Goal: Information Seeking & Learning: Learn about a topic

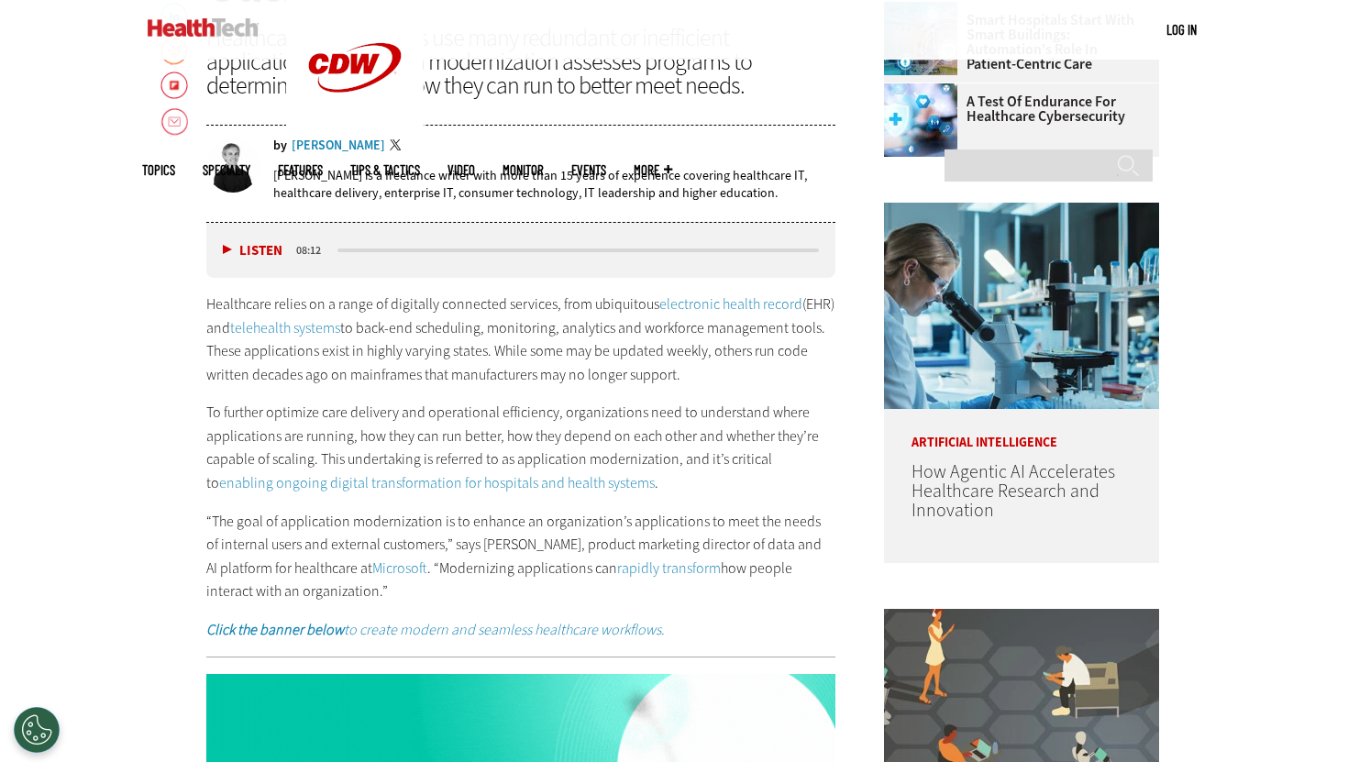
scroll to position [882, 0]
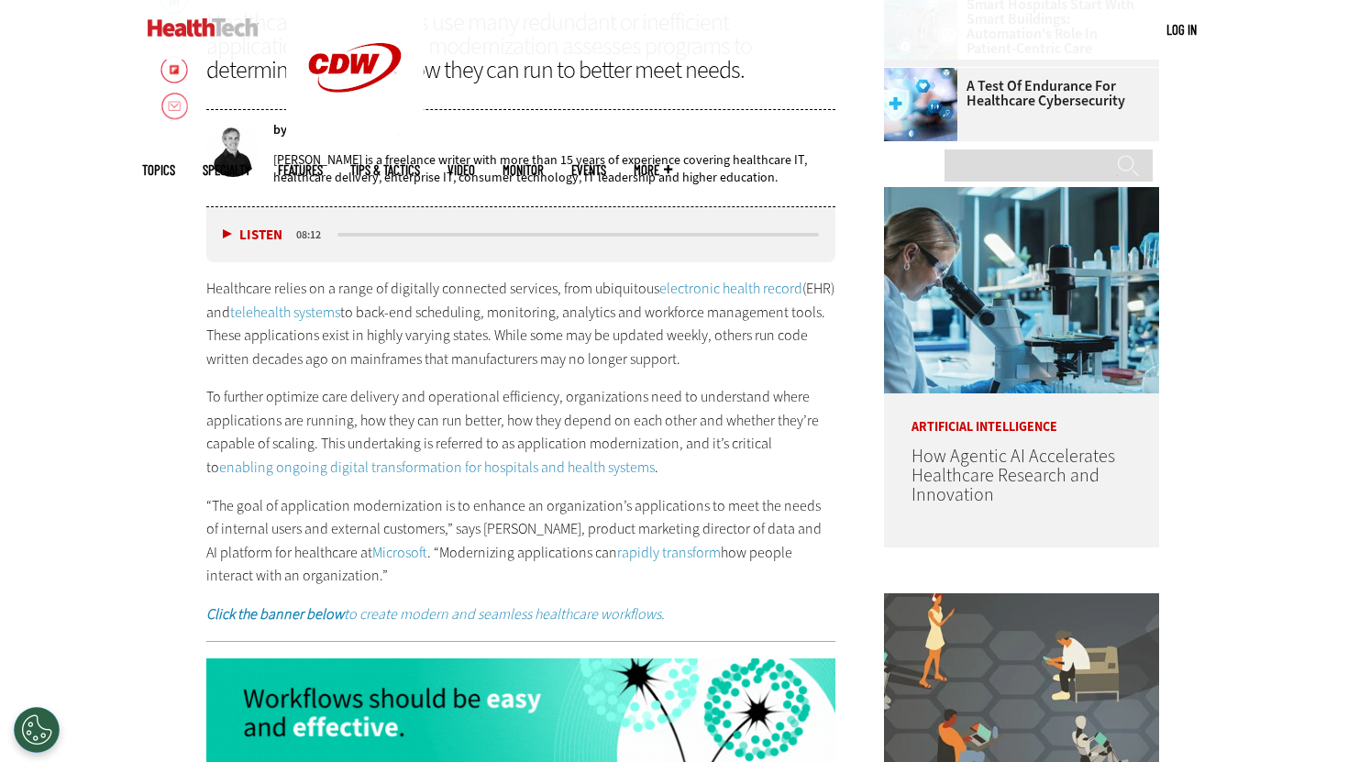
click at [544, 488] on div "Healthcare relies on a range of digitally connected services, from ubiquitous e…" at bounding box center [520, 451] width 629 height 349
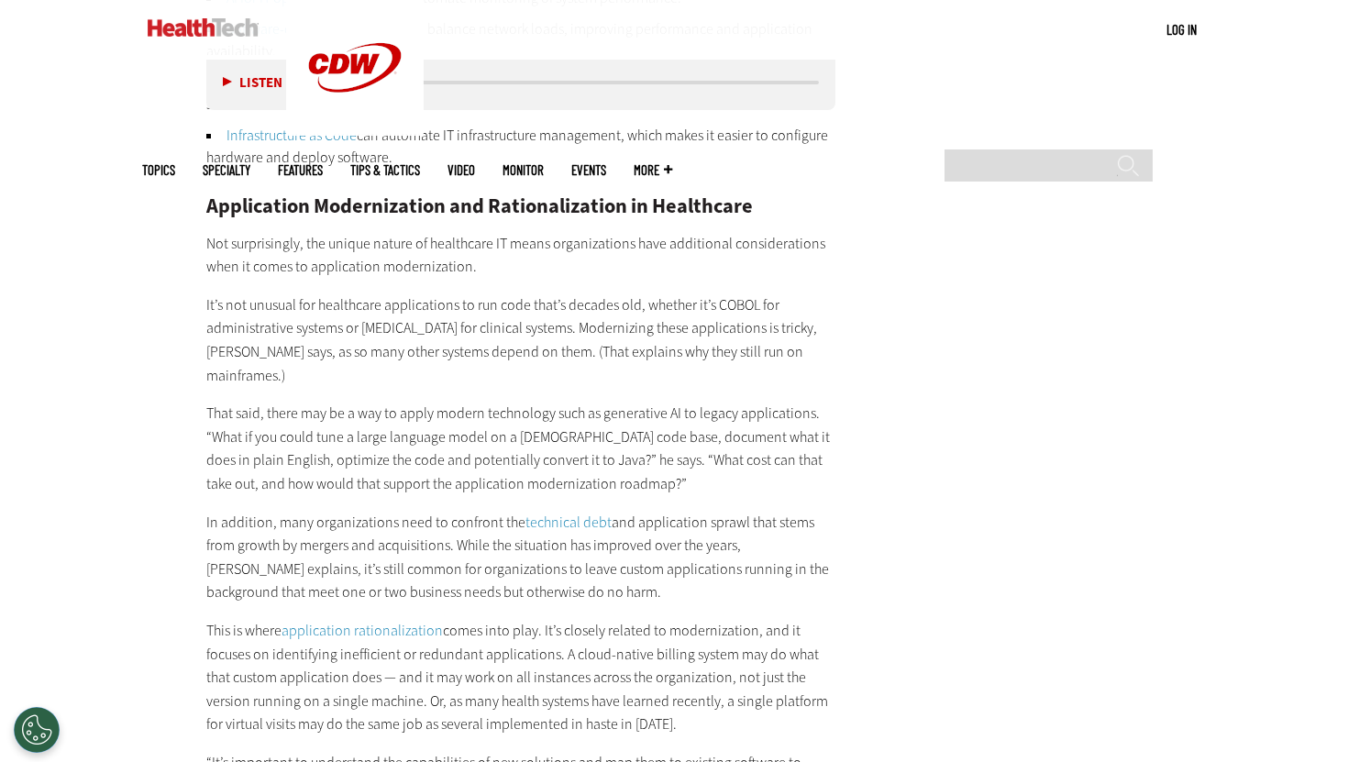
scroll to position [3624, 0]
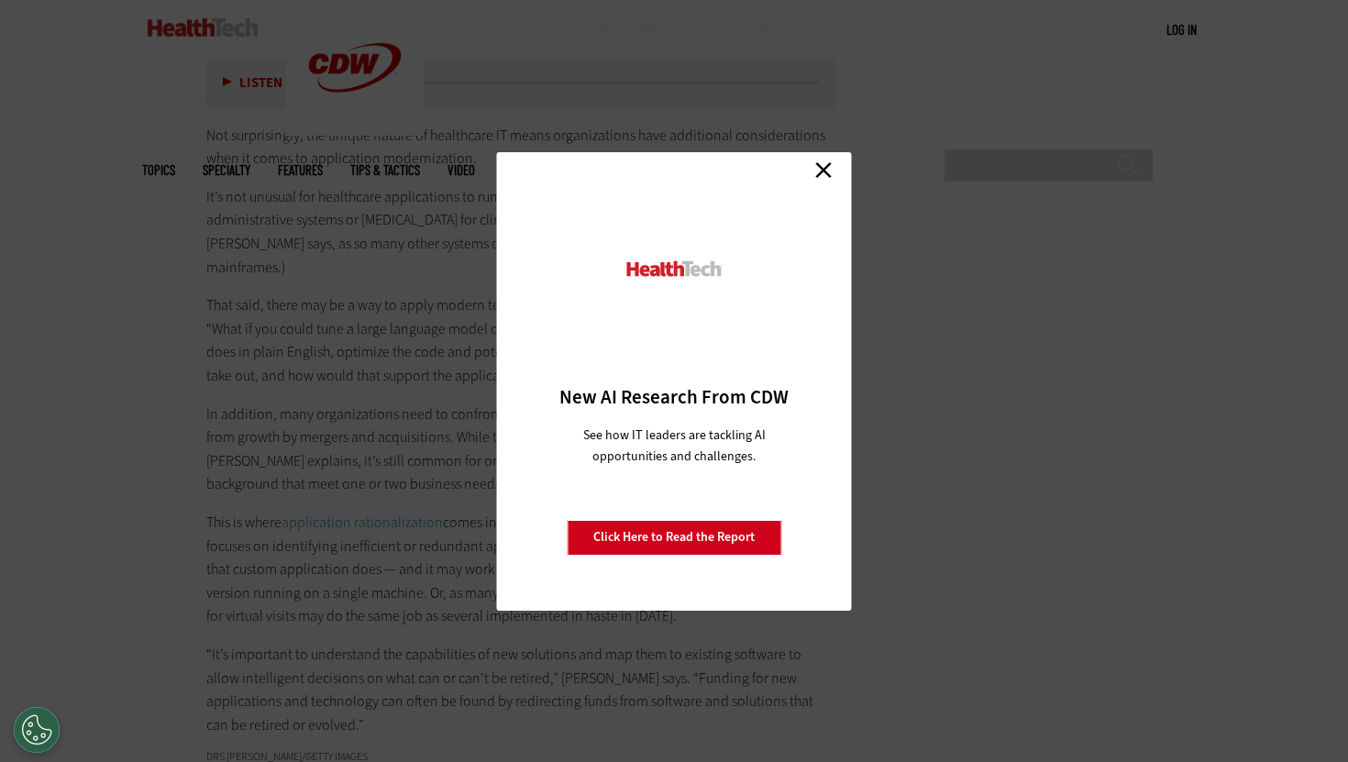
click at [825, 155] on div "Close New AI Research From CDW See how IT leaders are tackling AI opportunities…" at bounding box center [674, 381] width 355 height 458
click at [825, 168] on link "Close" at bounding box center [824, 171] width 28 height 28
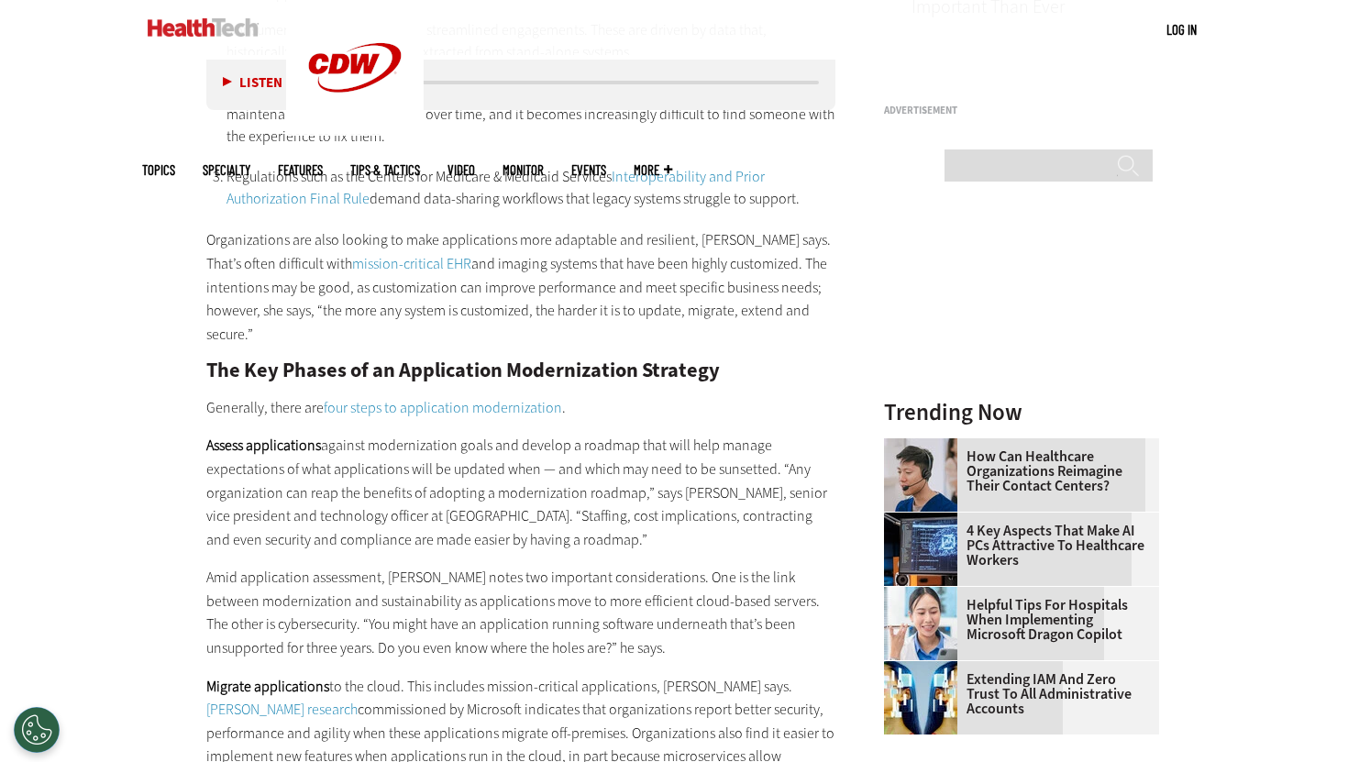
scroll to position [1791, 0]
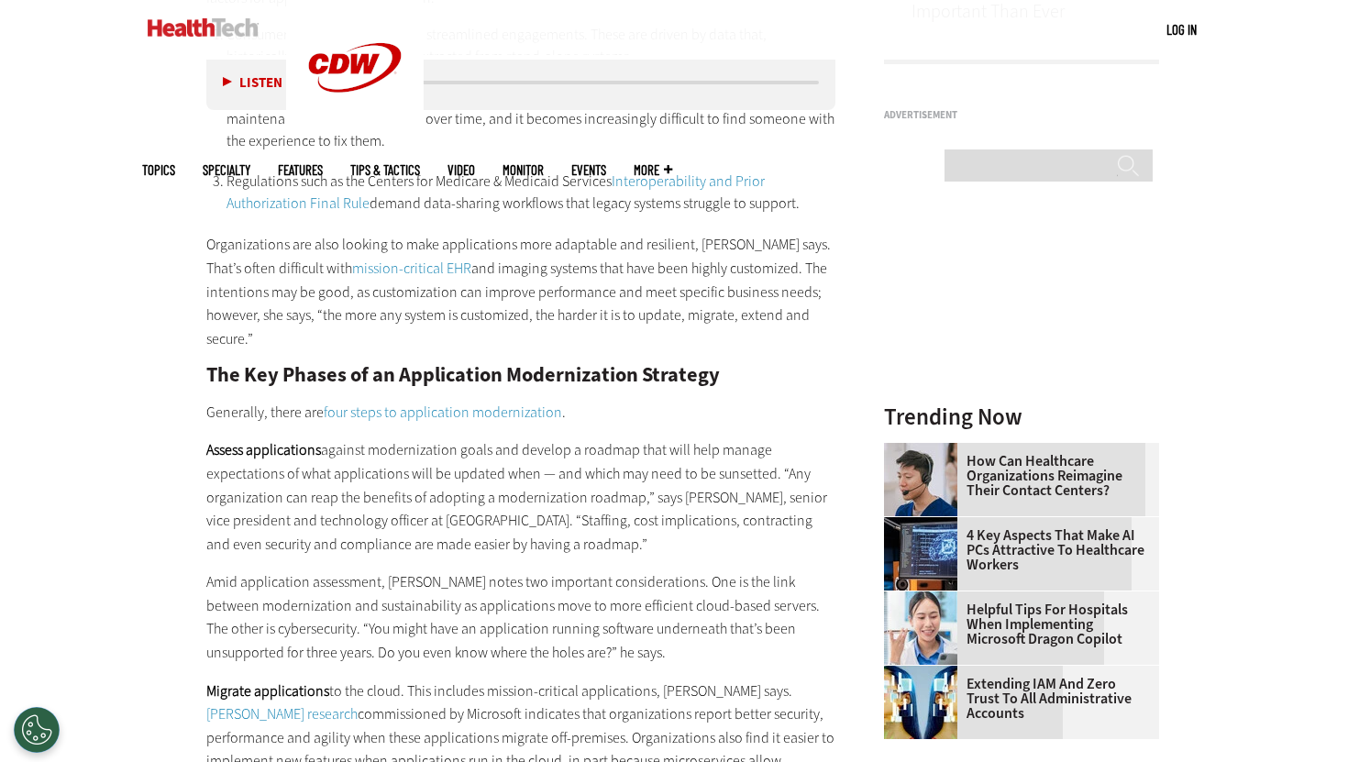
drag, startPoint x: 774, startPoint y: 450, endPoint x: 627, endPoint y: 473, distance: 148.5
click at [627, 473] on p "Assess applications against modernization goals and develop a roadmap that will…" at bounding box center [520, 496] width 629 height 117
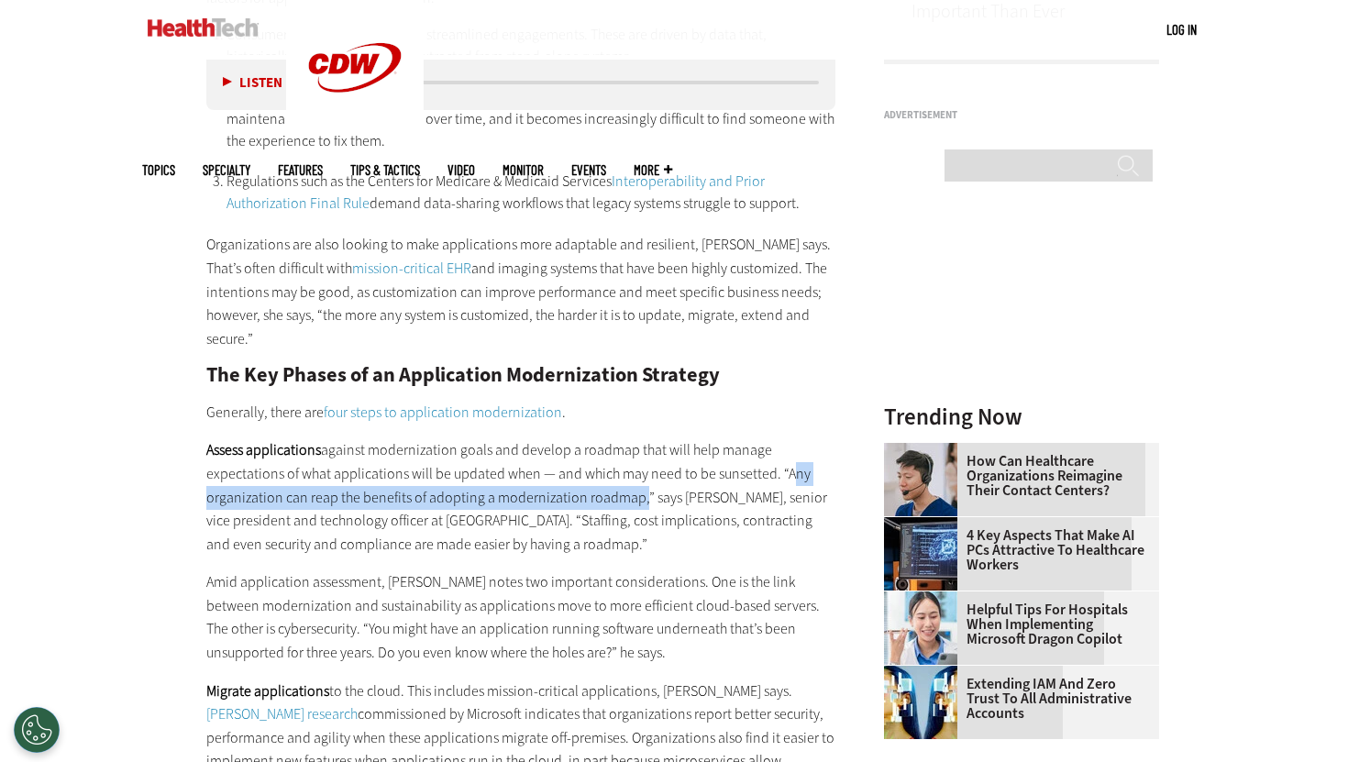
drag, startPoint x: 635, startPoint y: 474, endPoint x: 780, endPoint y: 449, distance: 147.0
click at [780, 449] on p "Assess applications against modernization goals and develop a roadmap that will…" at bounding box center [520, 496] width 629 height 117
copy p "Any organization can reap the benefits of adopting a modernization roadmap"
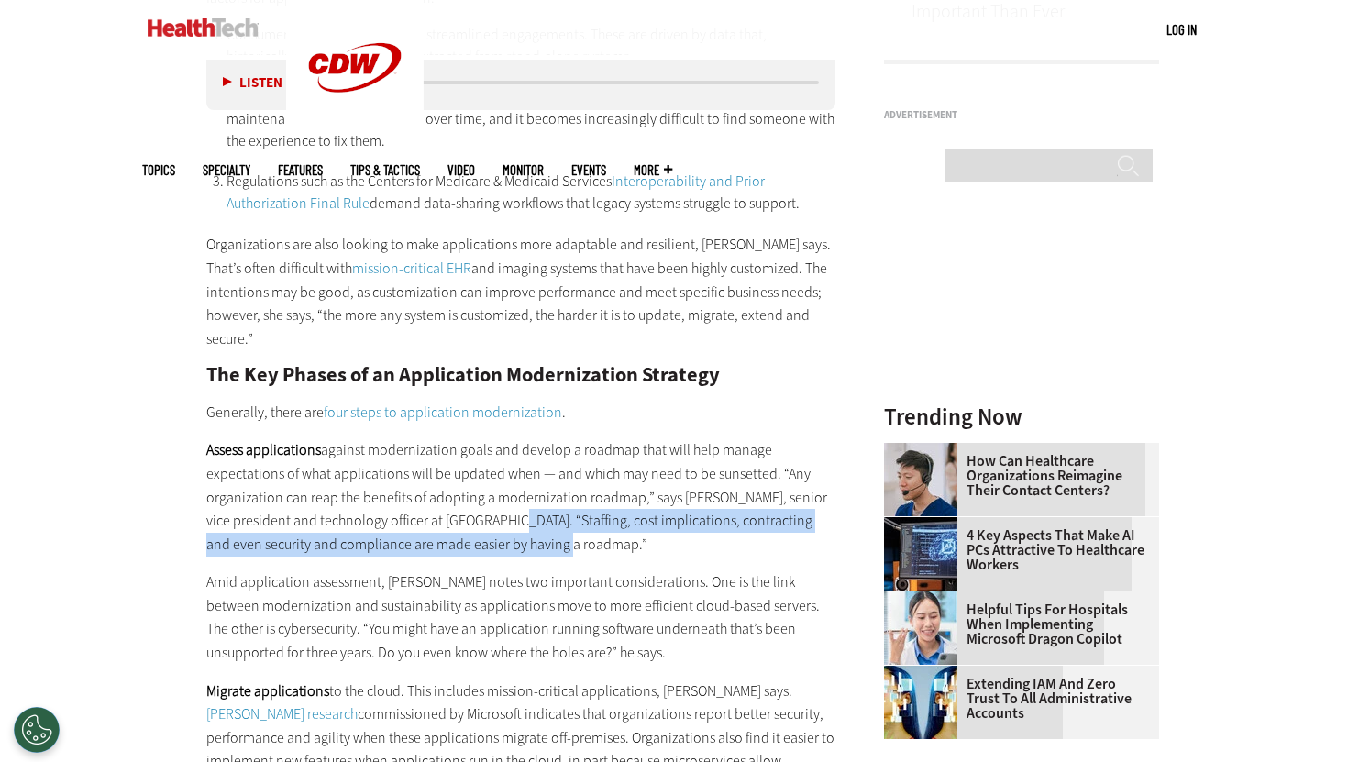
drag, startPoint x: 467, startPoint y: 495, endPoint x: 496, endPoint y: 515, distance: 35.6
click at [496, 515] on p "Assess applications against modernization goals and develop a roadmap that will…" at bounding box center [520, 496] width 629 height 117
copy p "Staffing, cost implications, contracting and even security and compliance are m…"
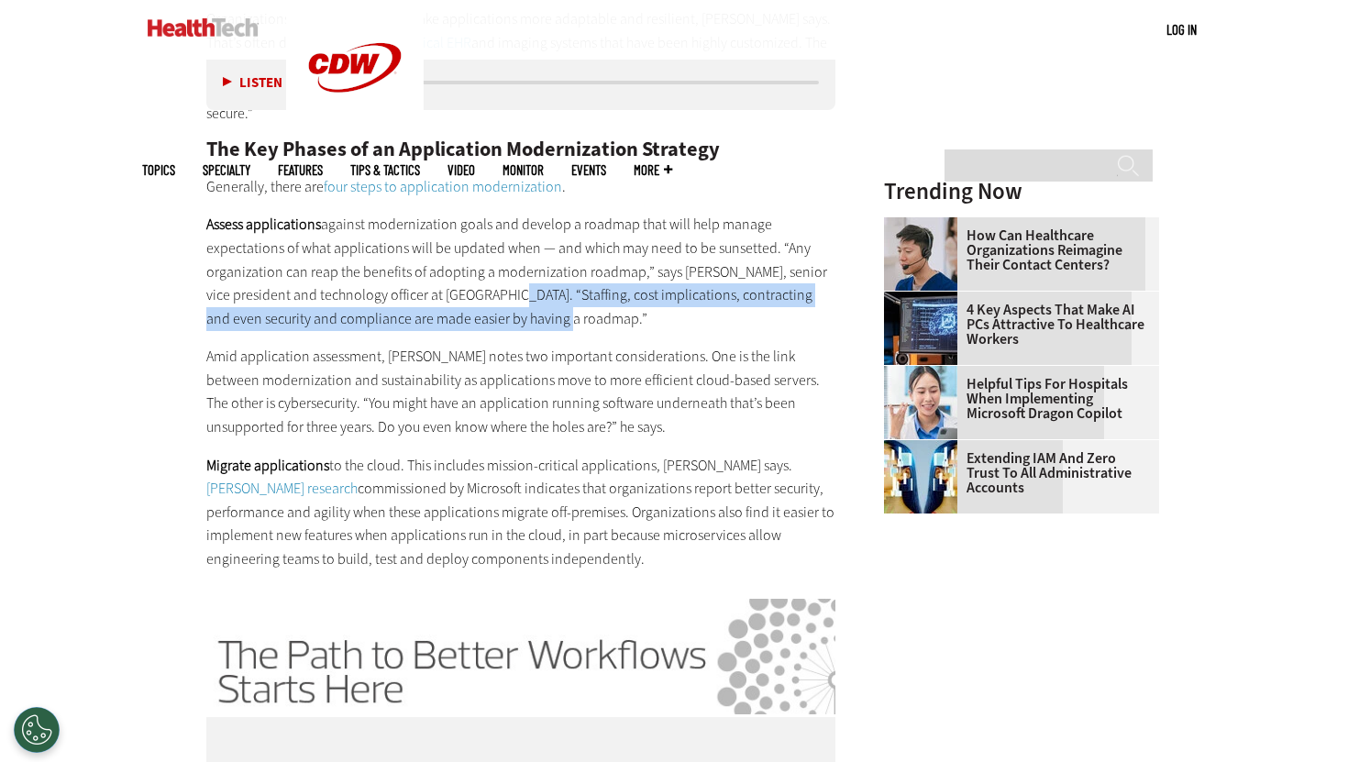
scroll to position [2118, 0]
